Goal: Task Accomplishment & Management: Use online tool/utility

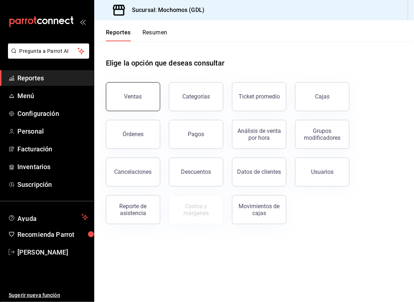
click at [133, 95] on div "Ventas" at bounding box center [133, 96] width 18 height 7
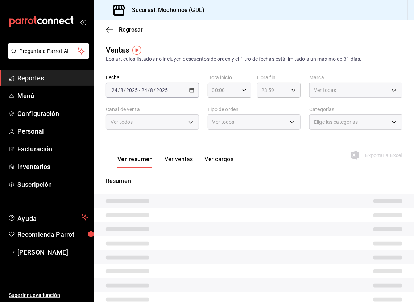
type input "05:00"
type input "PARROT,UBER_EATS,RAPPI,DIDI_FOOD,ONLINE"
click at [192, 87] on div "[DATE] [DATE] - [DATE] [DATE]" at bounding box center [152, 90] width 93 height 15
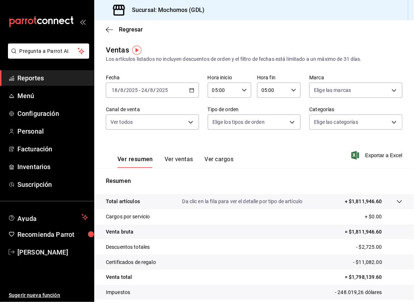
click at [190, 91] on icon "button" at bounding box center [191, 90] width 5 height 5
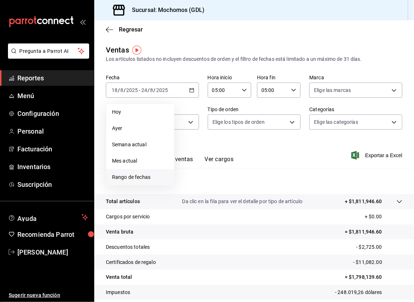
click at [117, 175] on span "Rango de fechas" at bounding box center [140, 178] width 56 height 8
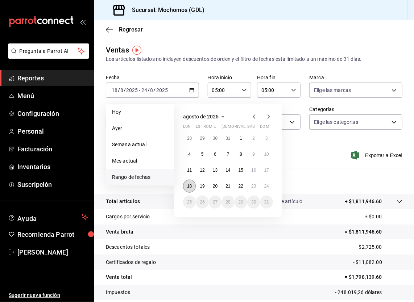
click at [191, 186] on abbr "18" at bounding box center [189, 186] width 5 height 5
click at [271, 184] on button "24" at bounding box center [266, 186] width 13 height 13
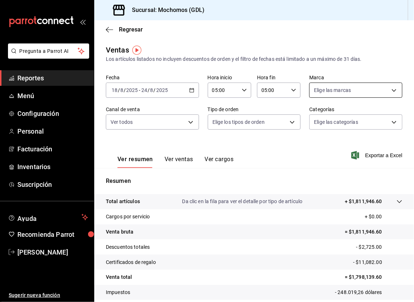
click at [391, 90] on body "Pregunta a Parrot AI Reportes Menú Configuración Personal Facturación Inventari…" at bounding box center [207, 151] width 414 height 302
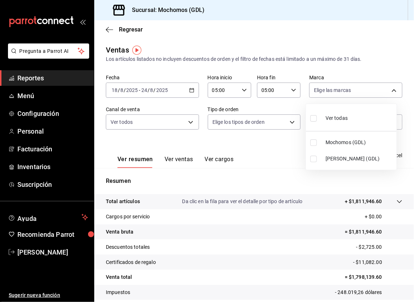
click at [349, 116] on li "Ver todas" at bounding box center [351, 117] width 91 height 21
type input "36c25d4a-7cb0-456c-a434-e981d54830bc,9cac9703-0c5a-4d8b-addd-5b6b571d65b9"
checkbox input "true"
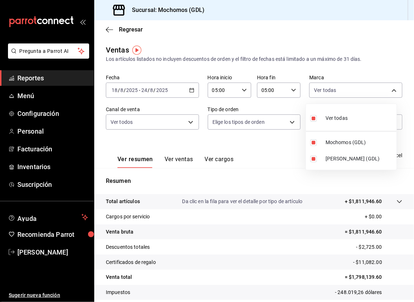
click at [188, 122] on div at bounding box center [207, 151] width 414 height 302
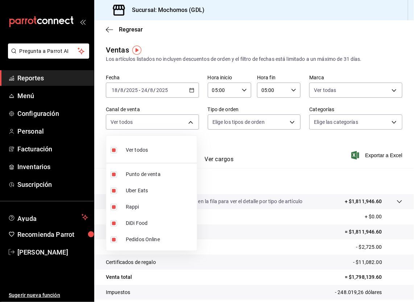
click at [188, 122] on body "Pregunta a Parrot AI Reportes Menú Configuración Personal Facturación Inventari…" at bounding box center [207, 151] width 414 height 302
click at [286, 119] on div at bounding box center [207, 151] width 414 height 302
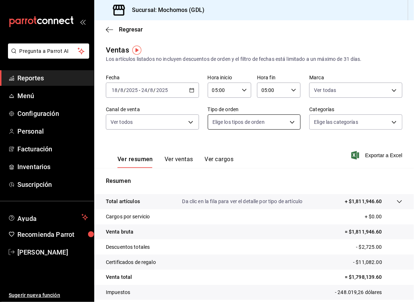
click at [287, 120] on body "Pregunta a Parrot AI Reportes Menú Configuración Personal Facturación Inventari…" at bounding box center [207, 151] width 414 height 302
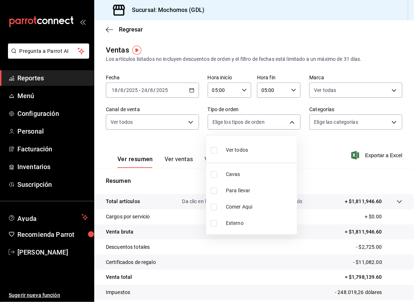
click at [276, 144] on li "Ver todos" at bounding box center [251, 149] width 91 height 21
type input "c3d0baef-30c0-4718-9d76-caab43e27316,13c4cc4a-99d2-42c0-ba96-c3de8c08c13d,7b791…"
checkbox input "true"
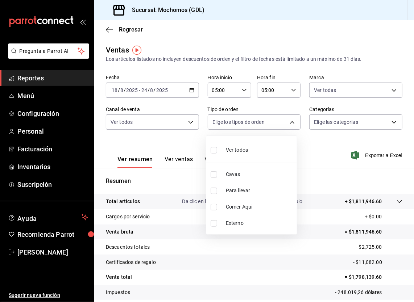
checkbox input "true"
click at [390, 125] on div at bounding box center [207, 151] width 414 height 302
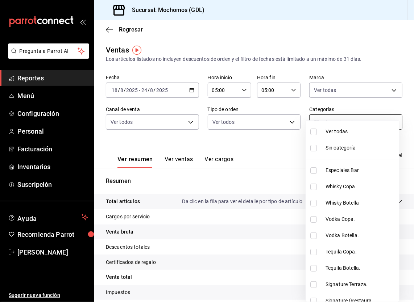
click at [385, 118] on body "Pregunta a Parrot AI Reportes Menú Configuración Personal Facturación Inventari…" at bounding box center [207, 151] width 414 height 302
click at [373, 133] on span "Ver todas" at bounding box center [377, 132] width 104 height 8
type input "c0db8a99-aef8-4e9c-862d-72763fc5d605,0e6da5ad-e1ed-4623-8a7f-4db137866549,4ba6e…"
checkbox input "true"
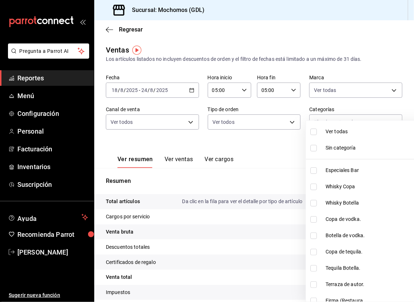
checkbox input "true"
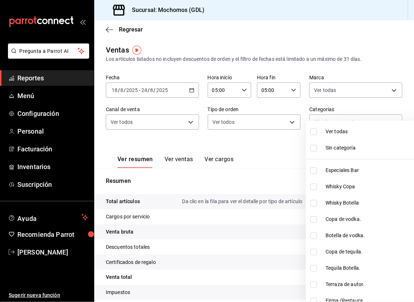
checkbox input "true"
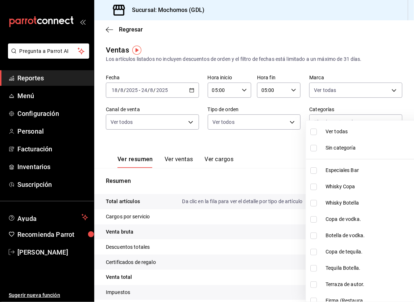
checkbox input "true"
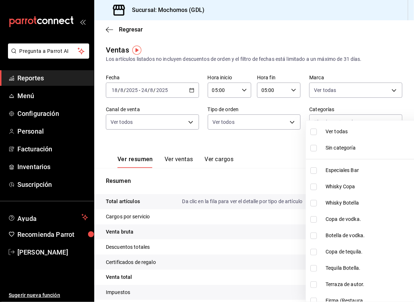
checkbox input "true"
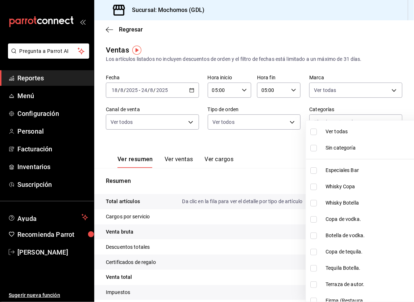
checkbox input "true"
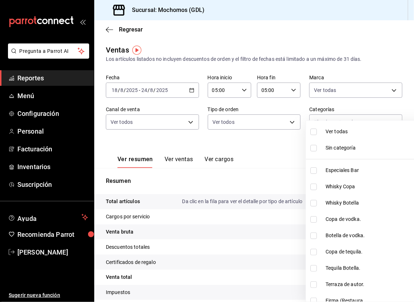
checkbox input "true"
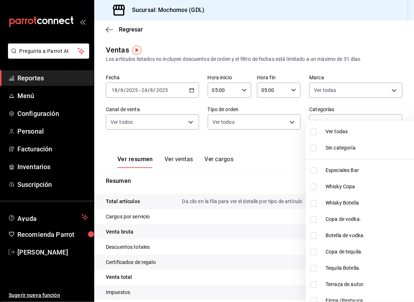
checkbox input "true"
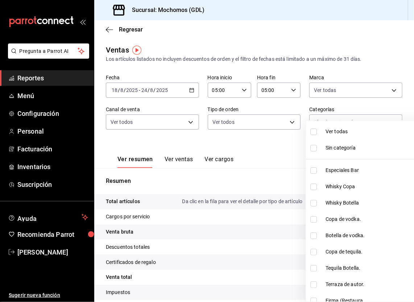
checkbox input "true"
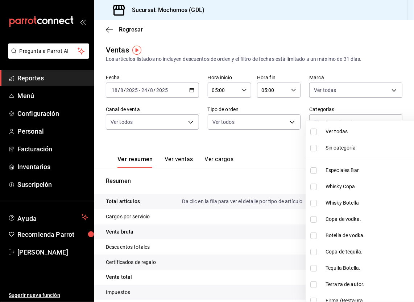
checkbox input "true"
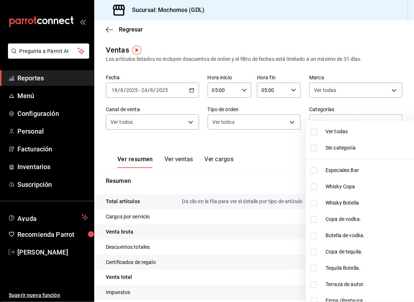
checkbox input "true"
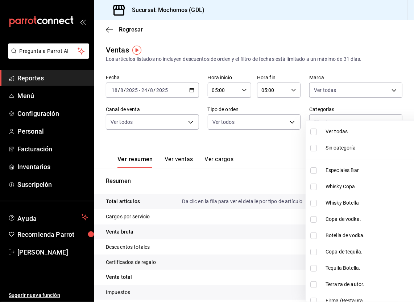
checkbox input "true"
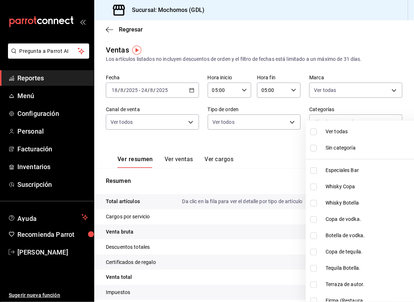
checkbox input "true"
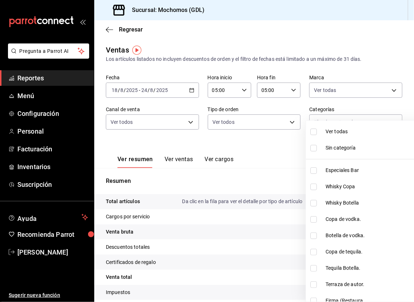
checkbox input "true"
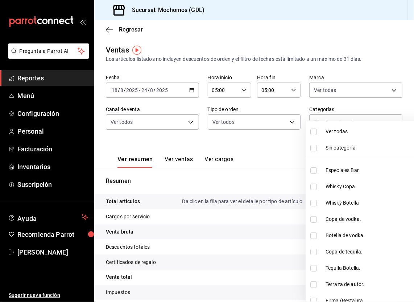
checkbox input "true"
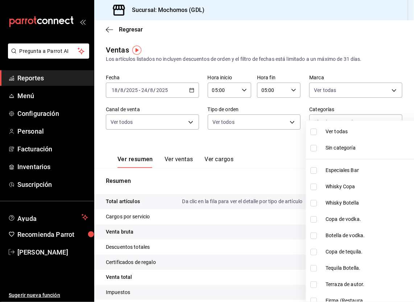
checkbox input "true"
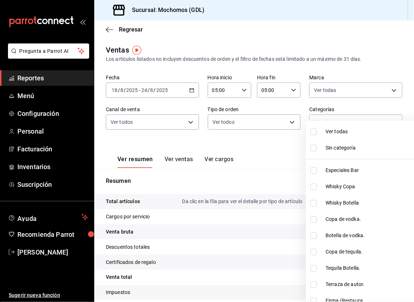
checkbox input "true"
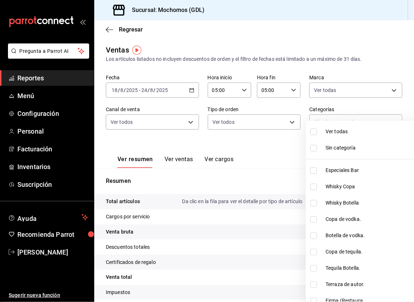
checkbox input "true"
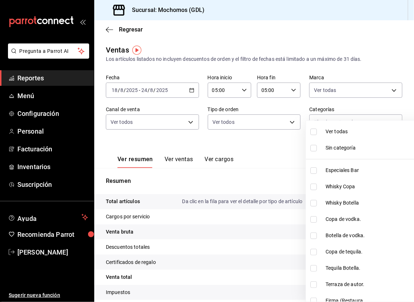
checkbox input "true"
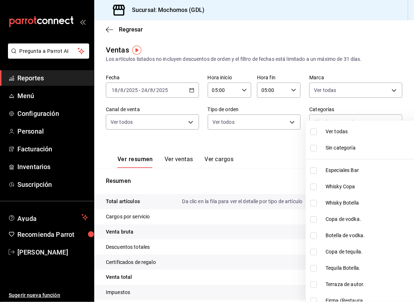
checkbox input "true"
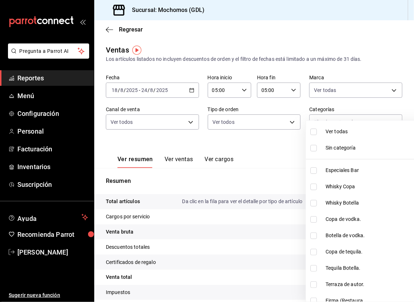
checkbox input "true"
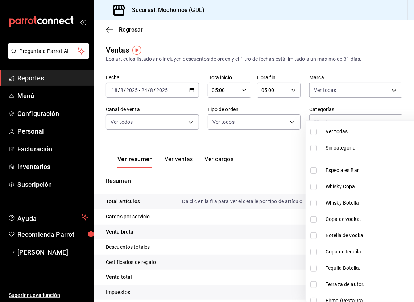
checkbox input "true"
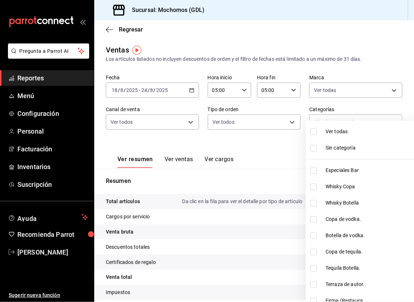
checkbox input "true"
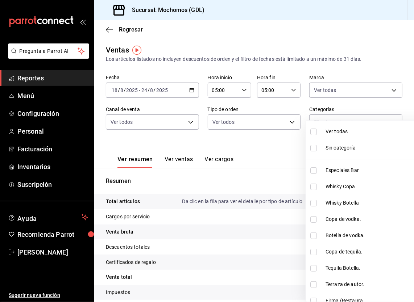
checkbox input "true"
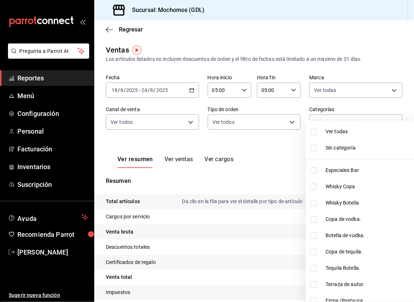
checkbox input "true"
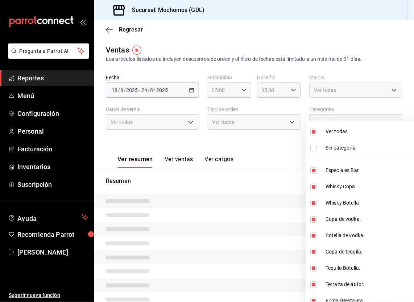
click at [302, 152] on div at bounding box center [207, 151] width 414 height 302
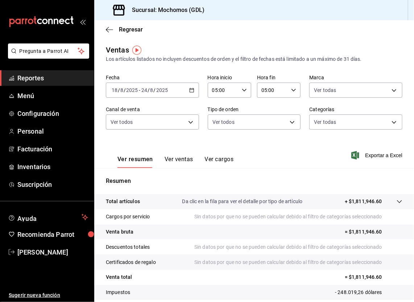
click at [396, 155] on font "Exportar a Excel" at bounding box center [383, 156] width 37 height 6
click at [45, 83] on span "Reportes" at bounding box center [52, 78] width 71 height 10
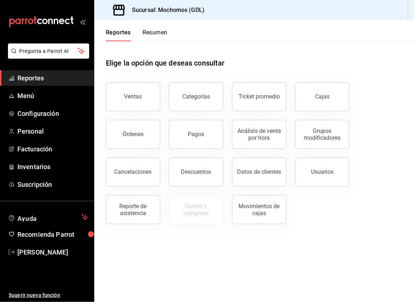
click at [168, 35] on header "Reportes Resumen" at bounding box center [254, 30] width 320 height 21
click at [160, 33] on button "Resumen" at bounding box center [154, 35] width 25 height 12
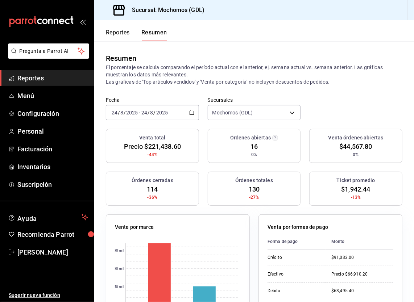
click at [189, 112] on icon "button" at bounding box center [191, 112] width 5 height 5
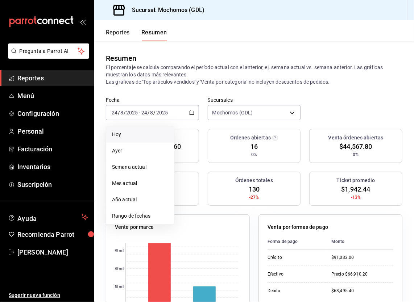
click at [147, 132] on span "Hoy" at bounding box center [140, 135] width 56 height 8
